Goal: Check status: Check status

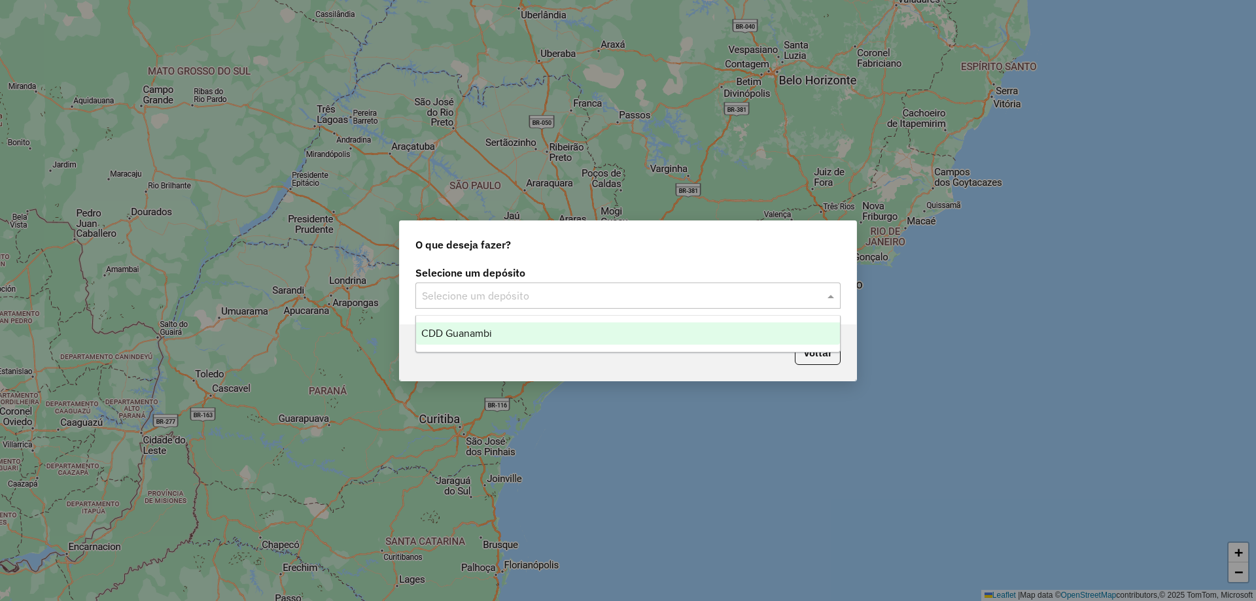
click at [556, 300] on input "text" at bounding box center [615, 296] width 386 height 16
click at [523, 336] on div "CDD Guanambi" at bounding box center [628, 333] width 424 height 22
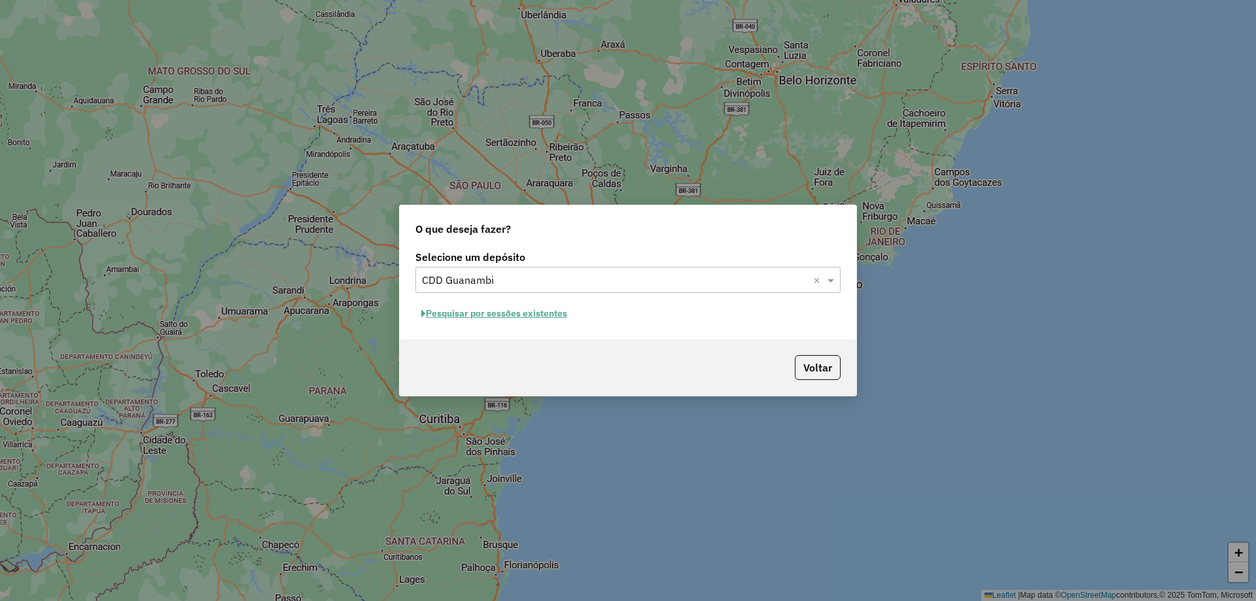
click at [527, 313] on button "Pesquisar por sessões existentes" at bounding box center [494, 314] width 158 height 20
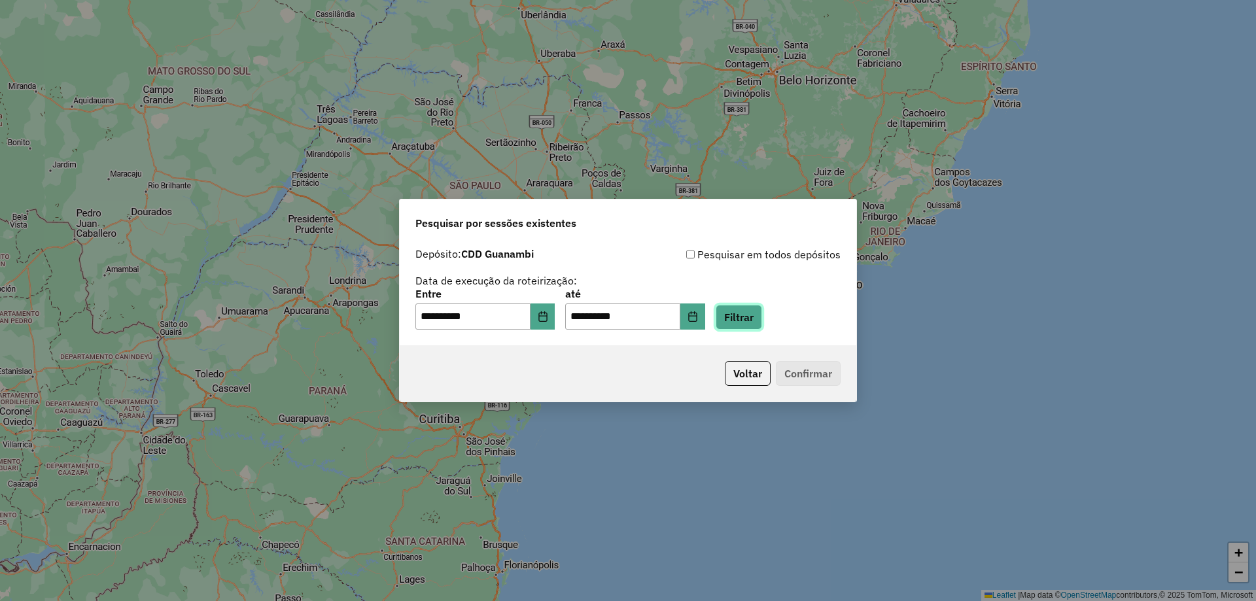
click at [744, 311] on button "Filtrar" at bounding box center [739, 317] width 46 height 25
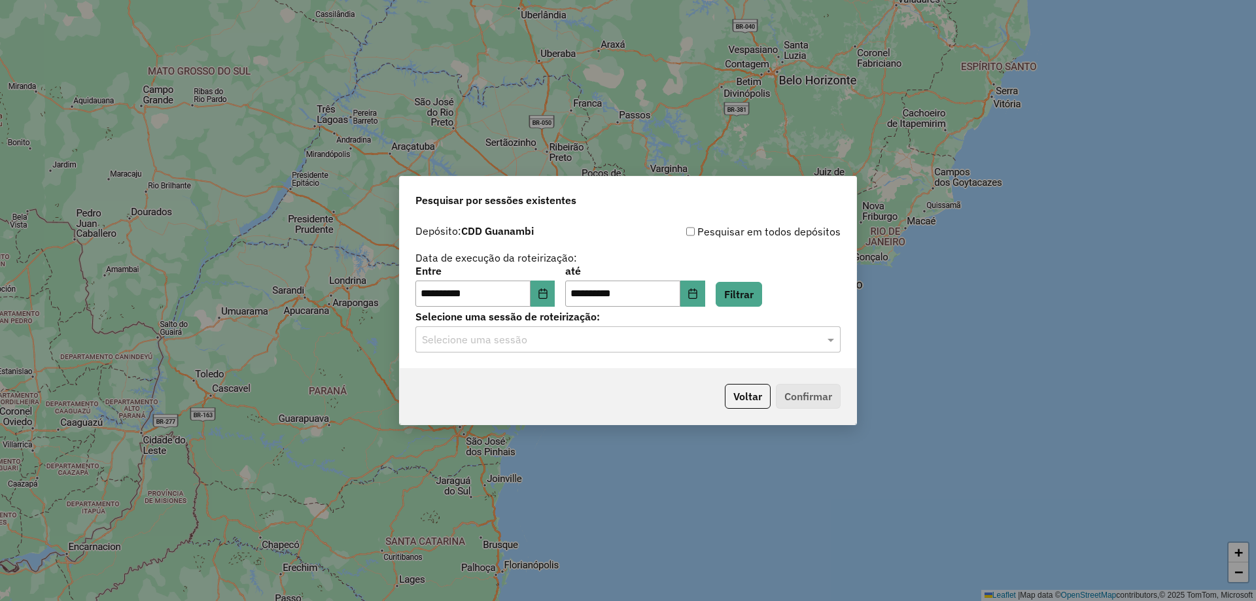
click at [553, 349] on div "Selecione uma sessão" at bounding box center [627, 339] width 425 height 26
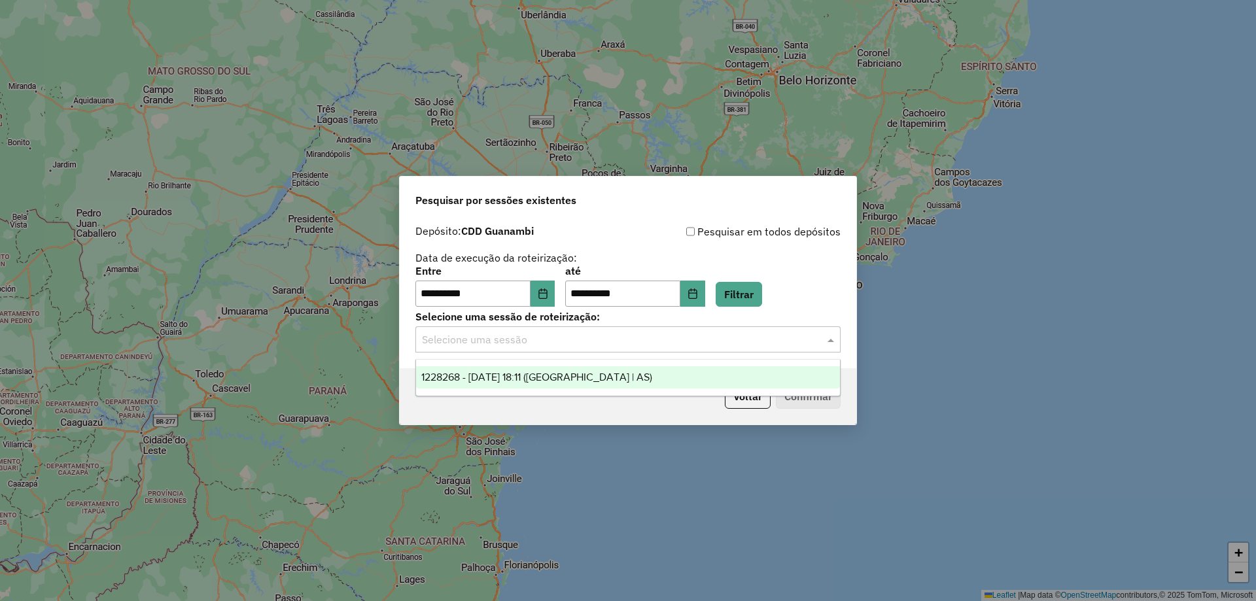
click at [517, 376] on span "1228268 - 12/08/2025 18:11 (Rota | AS)" at bounding box center [536, 377] width 231 height 11
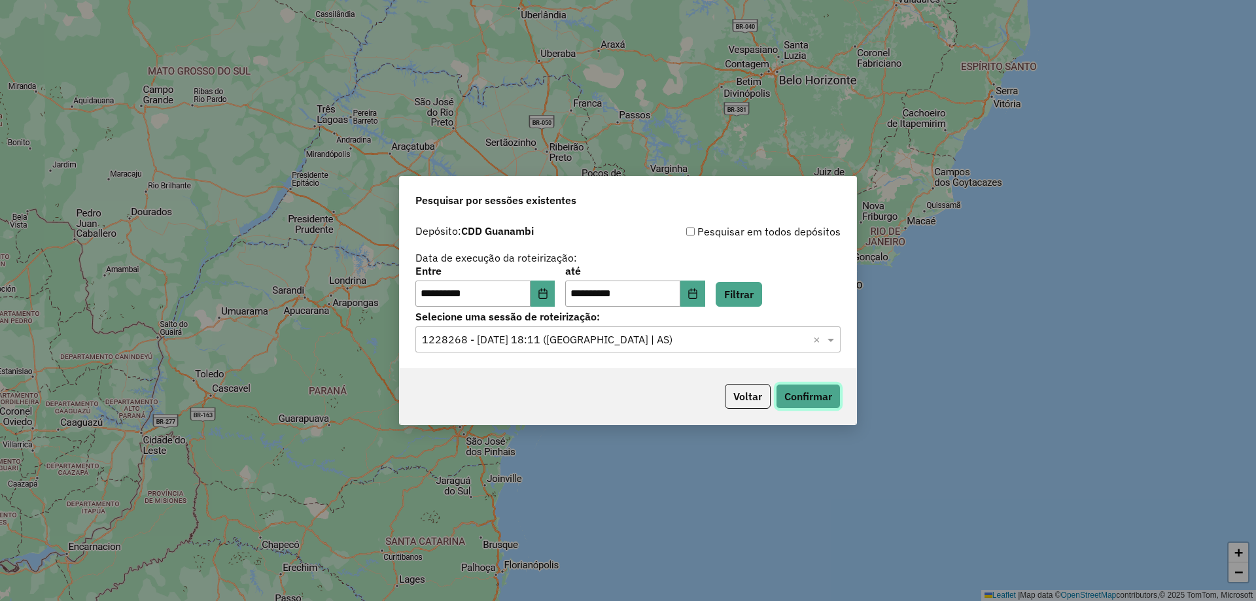
click at [818, 400] on button "Confirmar" at bounding box center [808, 396] width 65 height 25
